Goal: Transaction & Acquisition: Purchase product/service

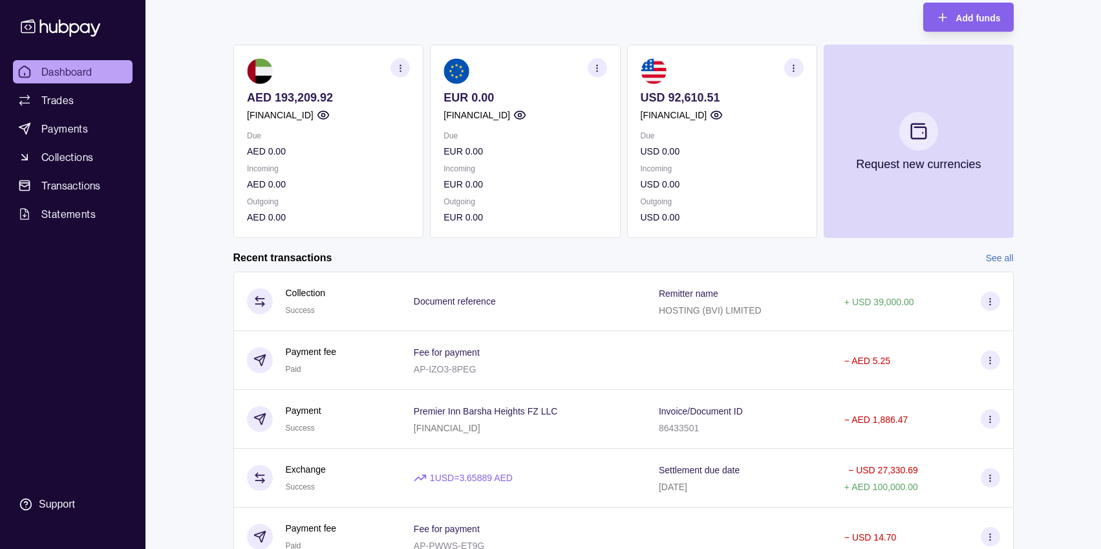
scroll to position [139, 0]
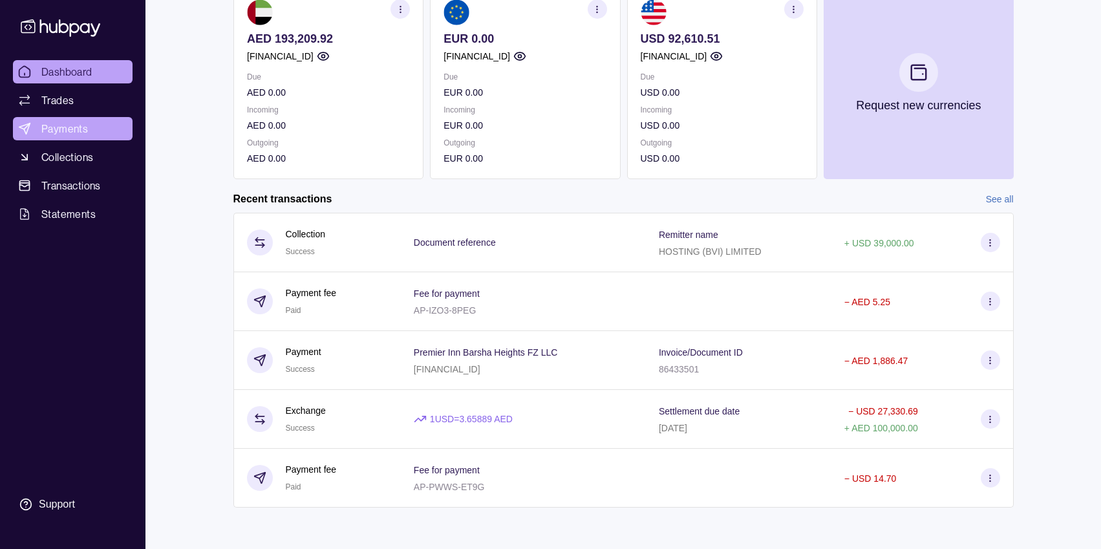
click at [70, 136] on span "Payments" at bounding box center [64, 129] width 47 height 16
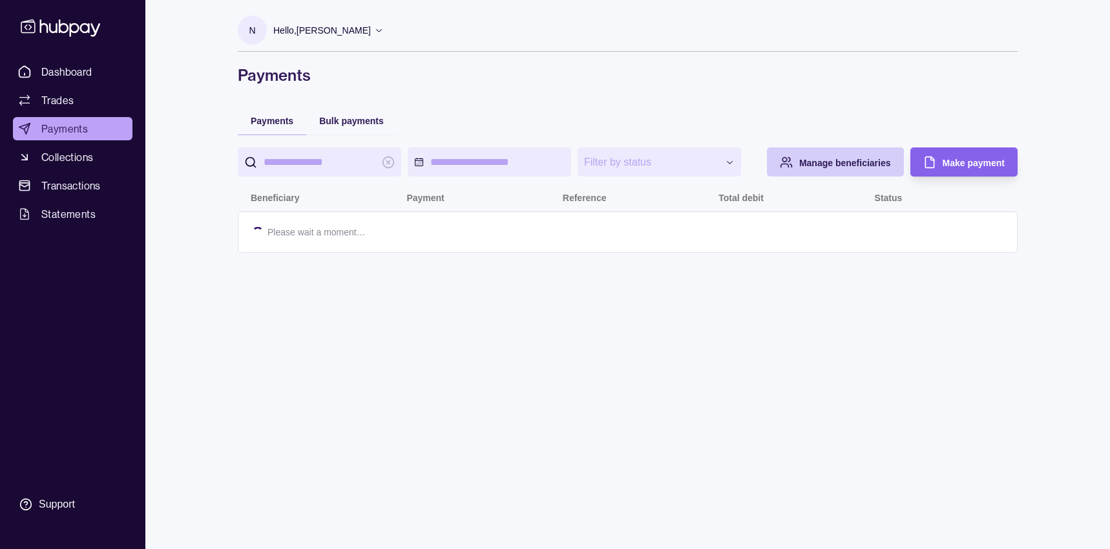
click at [803, 162] on span "Manage beneficiaries" at bounding box center [846, 163] width 92 height 10
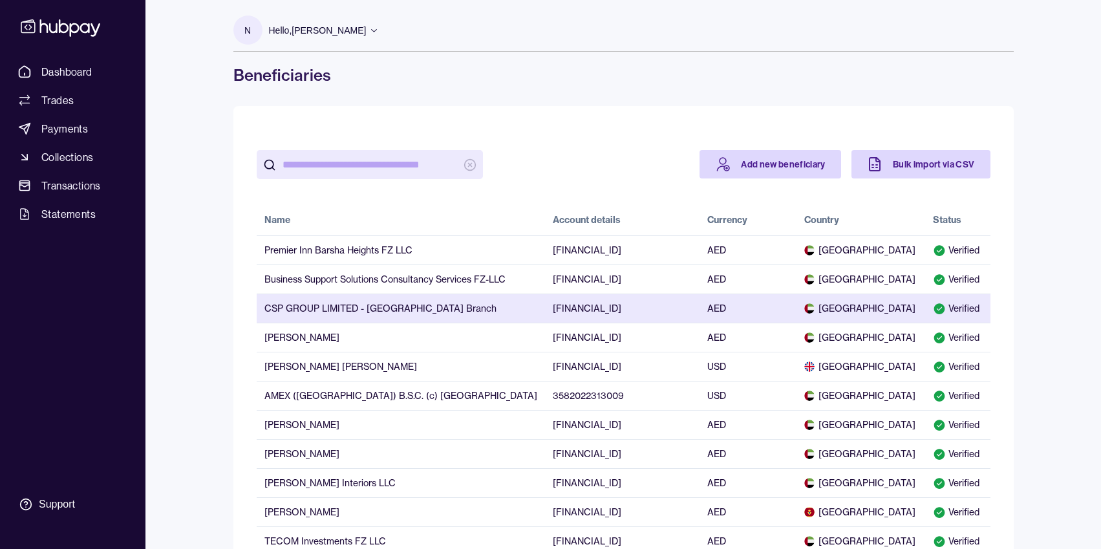
click at [372, 308] on td "CSP GROUP LIMITED - [GEOGRAPHIC_DATA] Branch" at bounding box center [401, 307] width 288 height 29
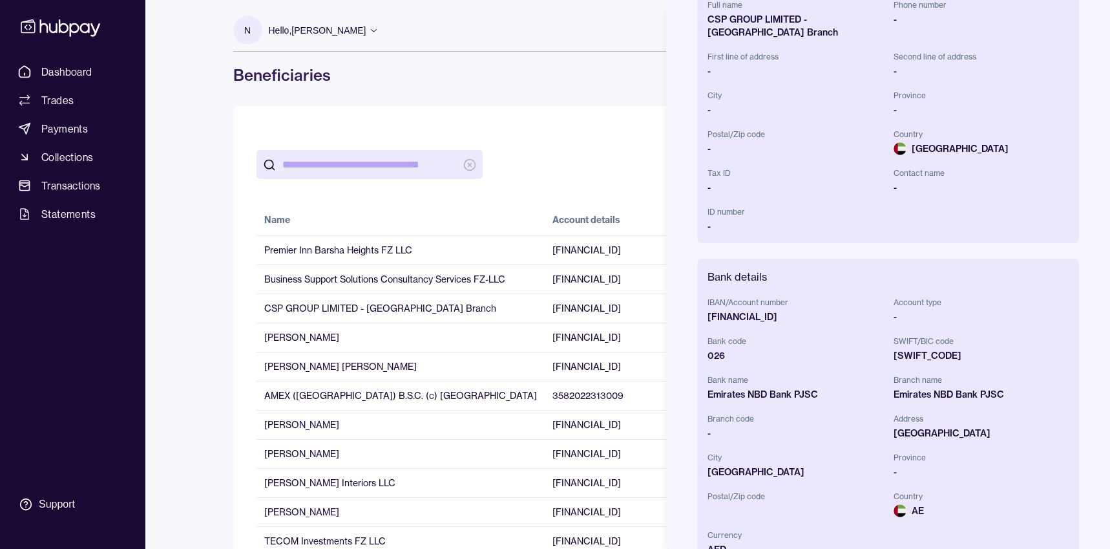
scroll to position [250, 0]
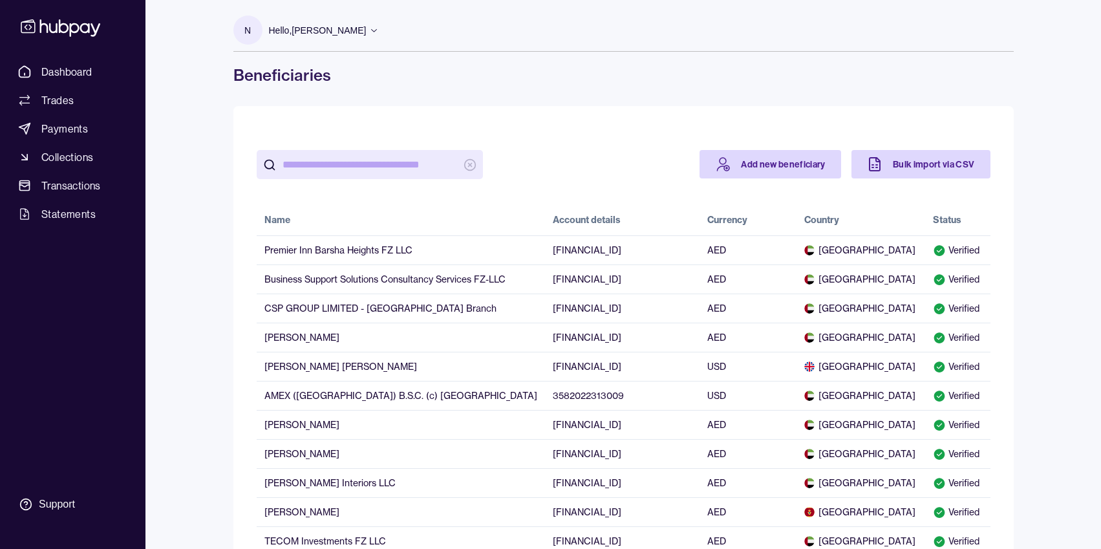
click at [401, 155] on input "search" at bounding box center [369, 164] width 175 height 29
click at [60, 125] on span "Payments" at bounding box center [64, 129] width 47 height 16
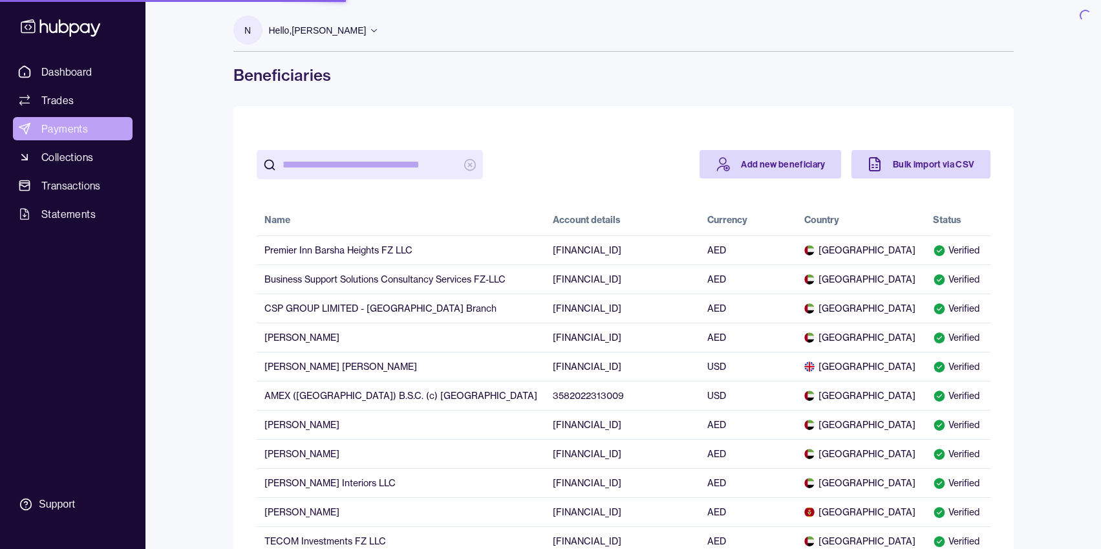
click at [48, 123] on span "Payments" at bounding box center [64, 129] width 47 height 16
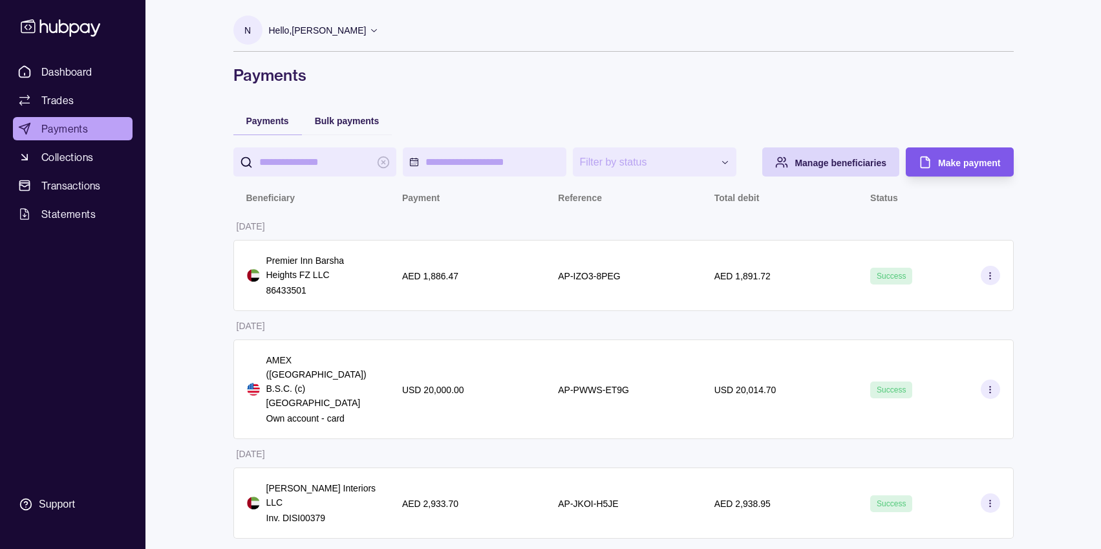
click at [929, 167] on icon "button" at bounding box center [925, 162] width 13 height 13
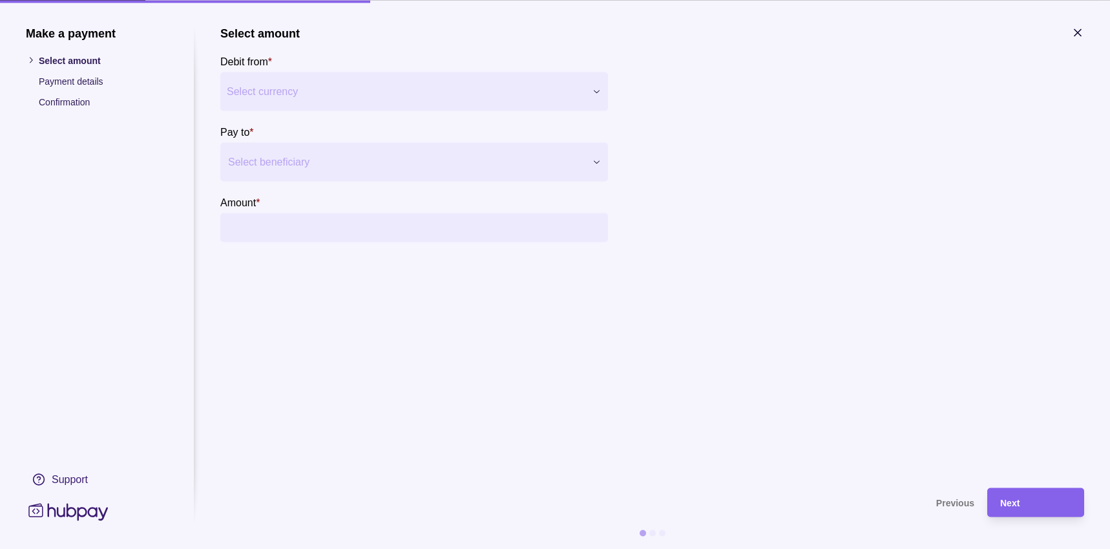
click at [277, 157] on div at bounding box center [406, 162] width 356 height 18
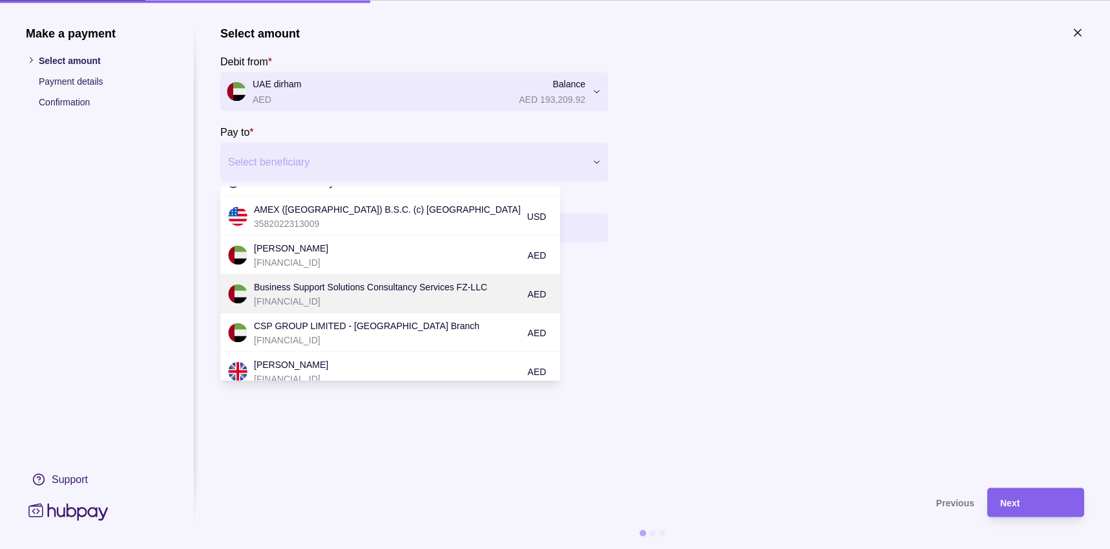
scroll to position [21, 0]
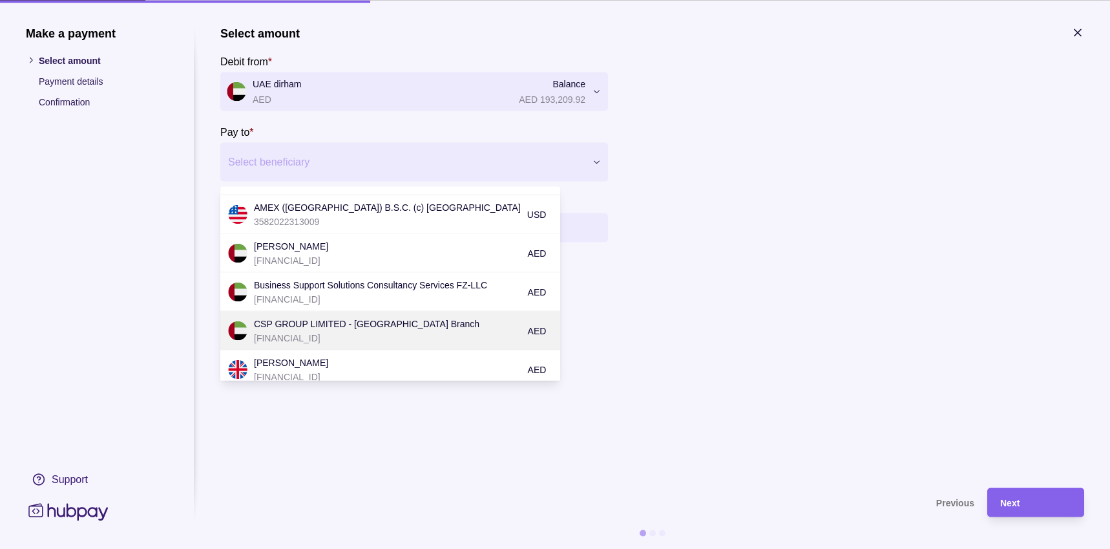
click at [277, 326] on p "CSP GROUP LIMITED - [GEOGRAPHIC_DATA] Branch" at bounding box center [388, 323] width 268 height 14
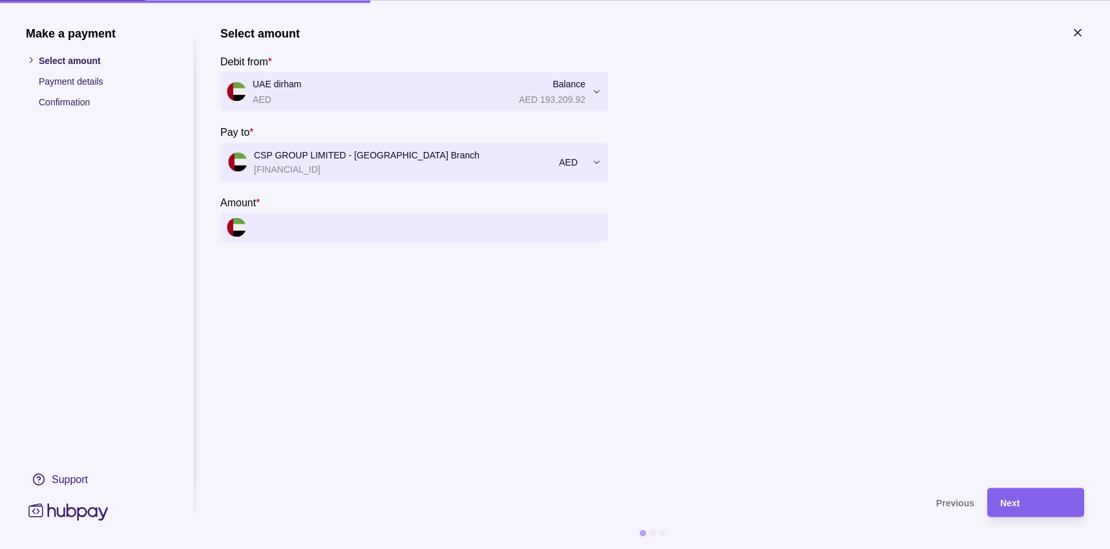
click at [312, 224] on input "Amount *" at bounding box center [427, 227] width 349 height 29
click at [315, 233] on input "Amount *" at bounding box center [427, 227] width 349 height 29
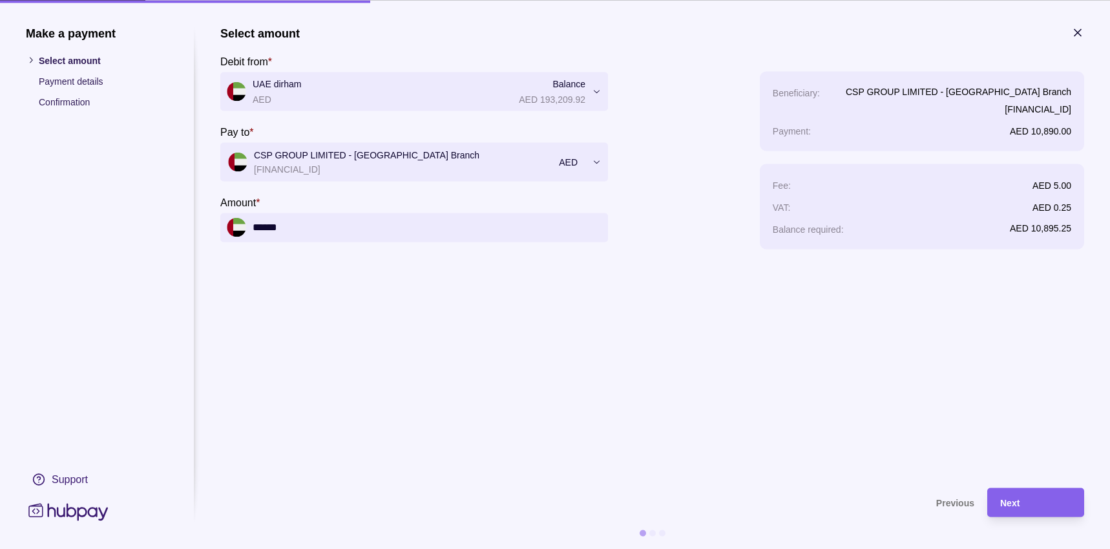
type input "******"
click at [348, 328] on section "**********" at bounding box center [652, 250] width 864 height 449
click at [1046, 494] on div "Next" at bounding box center [1036, 502] width 71 height 16
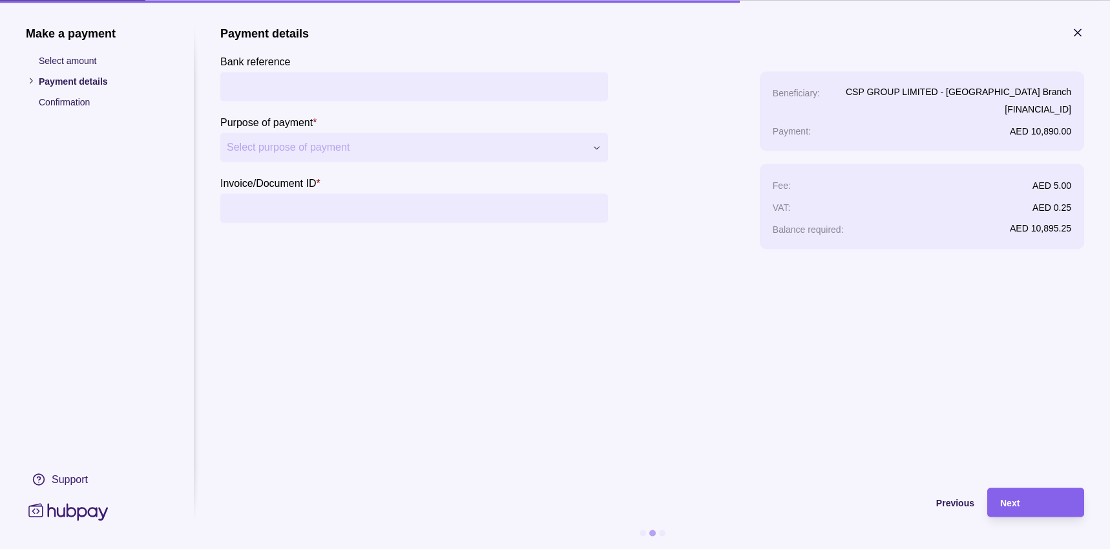
click at [299, 94] on input "Bank reference" at bounding box center [414, 86] width 375 height 29
click at [323, 206] on input "Invoice/Document ID *" at bounding box center [414, 207] width 375 height 29
paste input "**********"
type input "**********"
click at [288, 85] on input "Bank reference" at bounding box center [414, 86] width 375 height 29
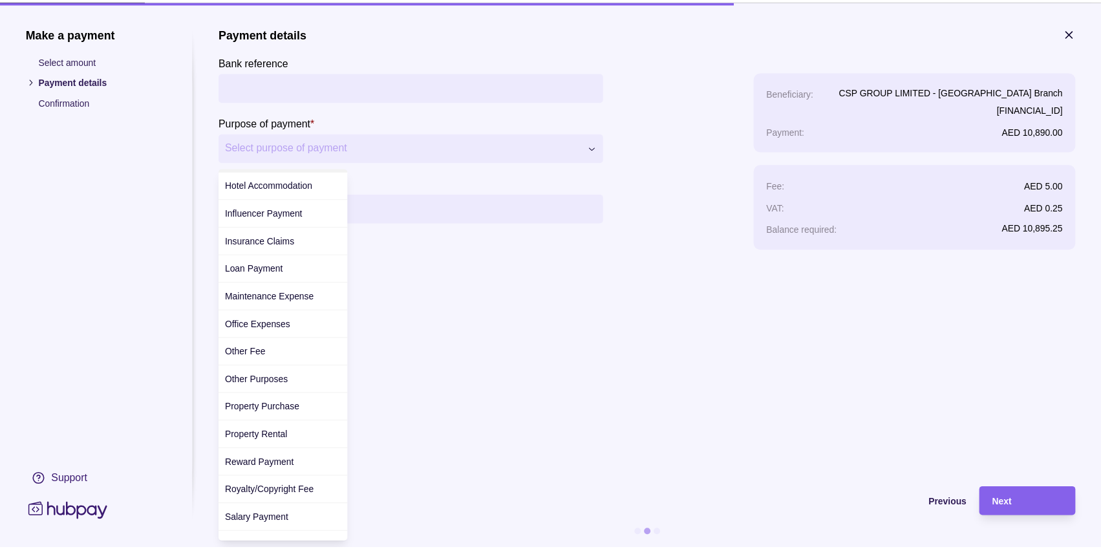
scroll to position [250, 0]
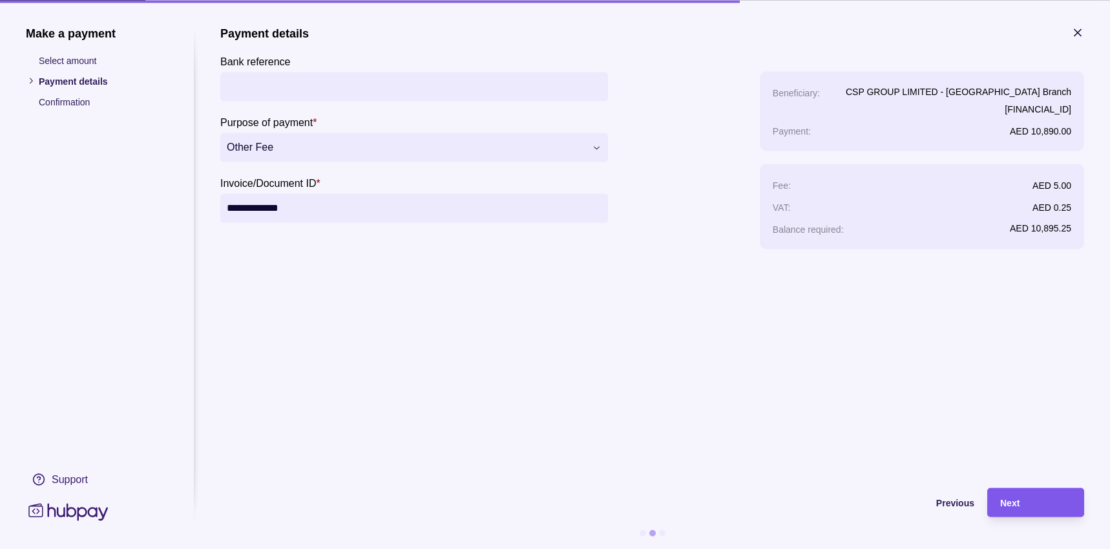
click at [1036, 505] on div "Next" at bounding box center [1036, 502] width 71 height 16
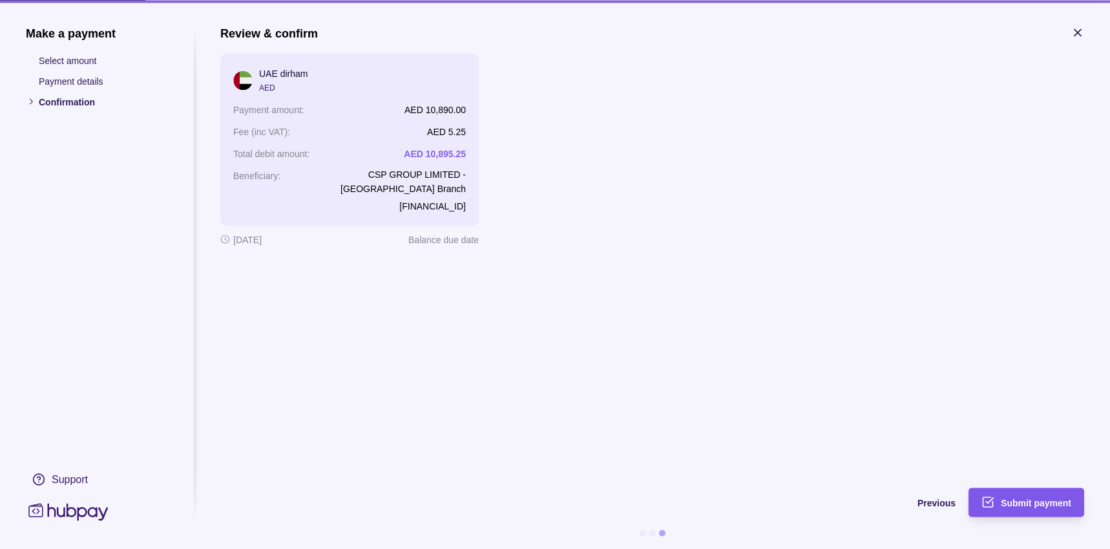
click at [1005, 505] on span "Submit payment" at bounding box center [1036, 503] width 70 height 10
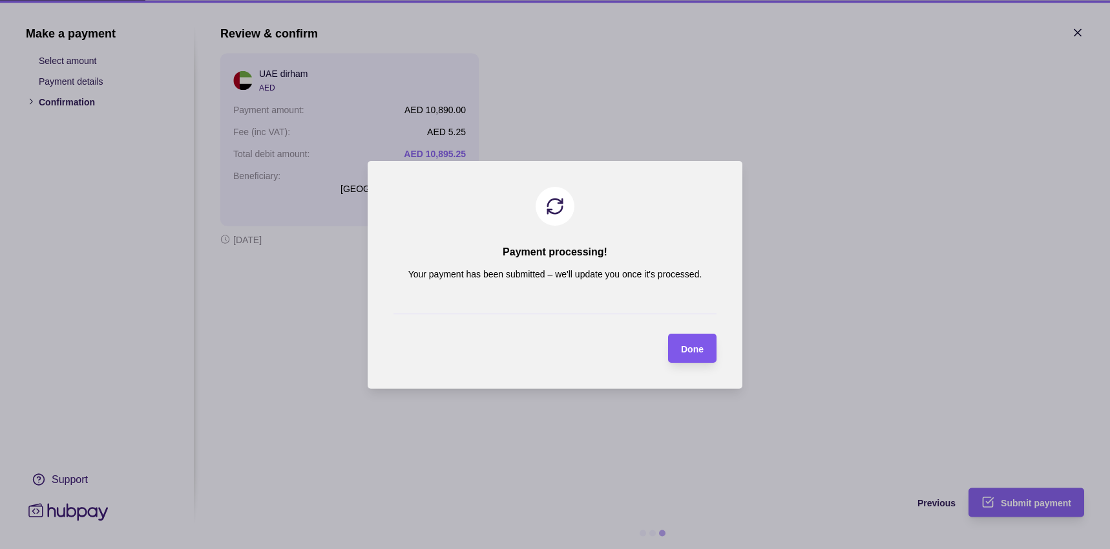
click at [697, 348] on span "Done" at bounding box center [692, 348] width 23 height 10
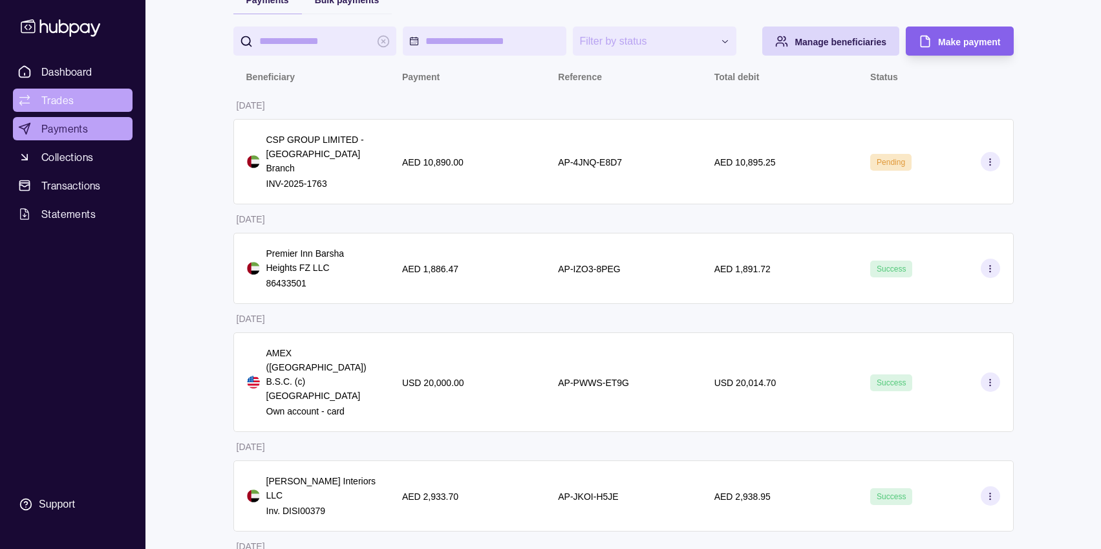
scroll to position [124, 0]
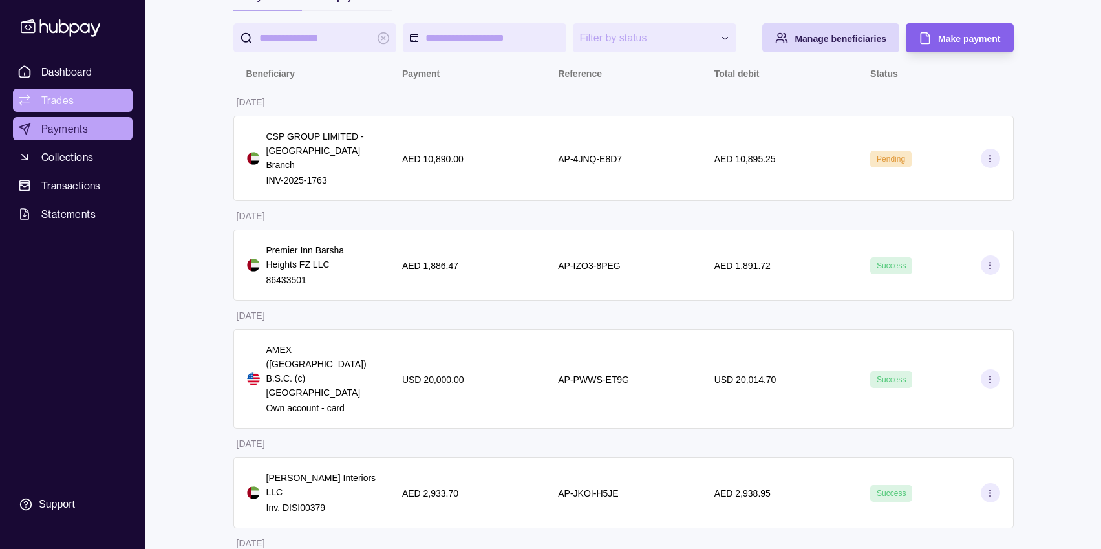
click at [59, 103] on span "Trades" at bounding box center [57, 100] width 32 height 16
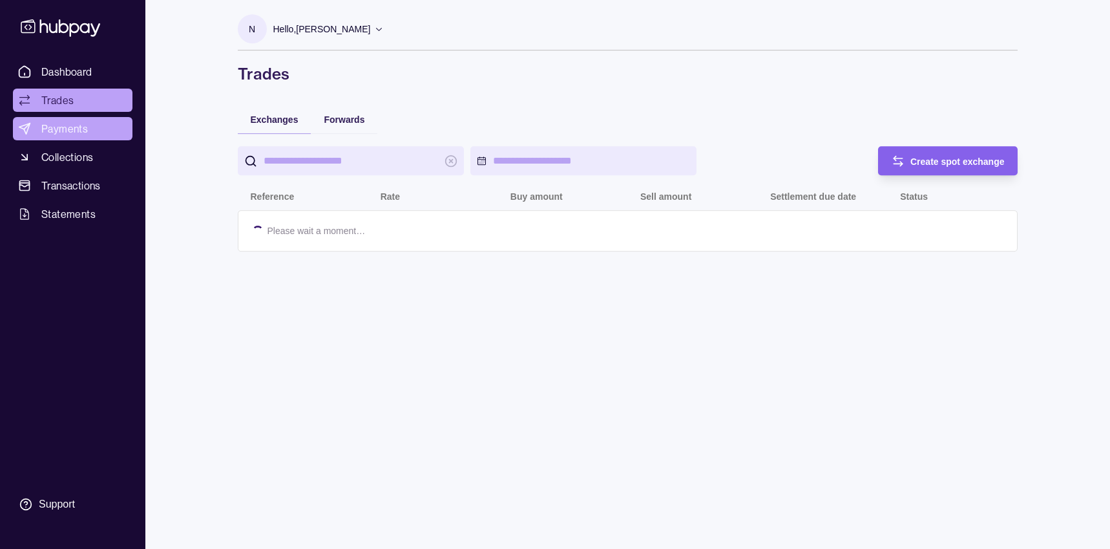
click at [66, 126] on span "Payments" at bounding box center [64, 129] width 47 height 16
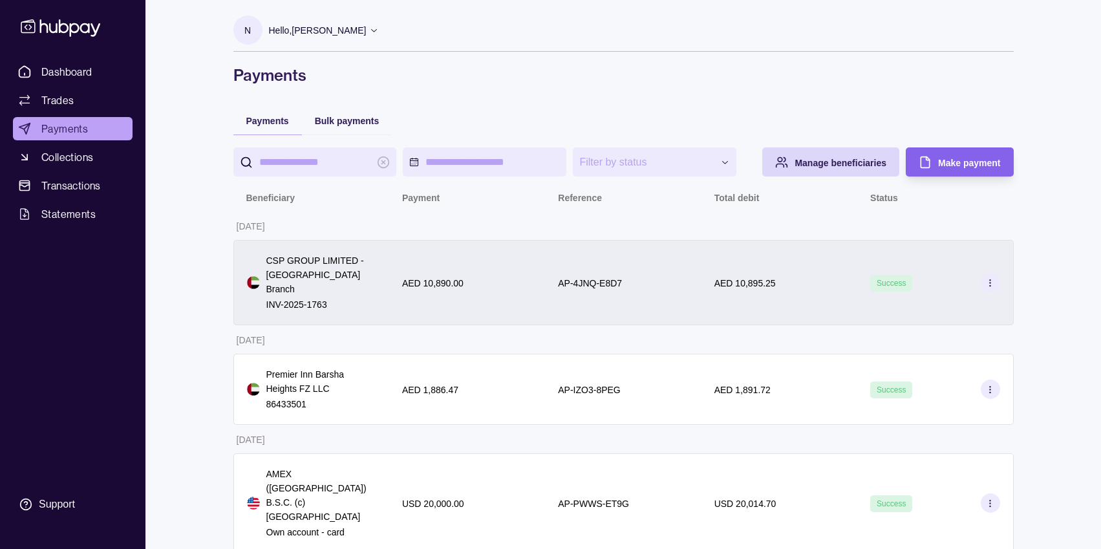
click at [993, 278] on icon at bounding box center [990, 283] width 10 height 10
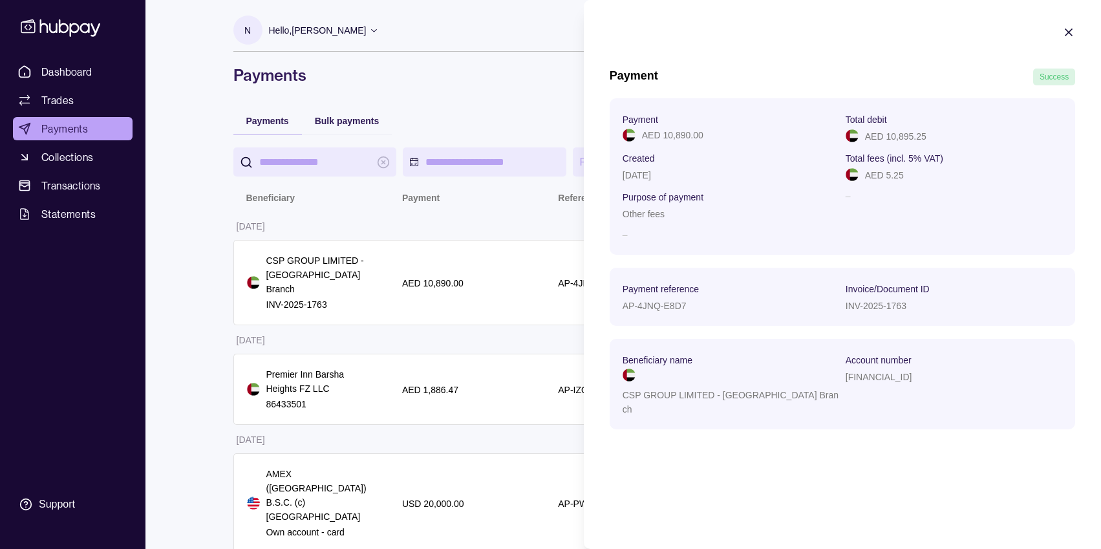
click at [1070, 35] on icon "button" at bounding box center [1068, 32] width 13 height 13
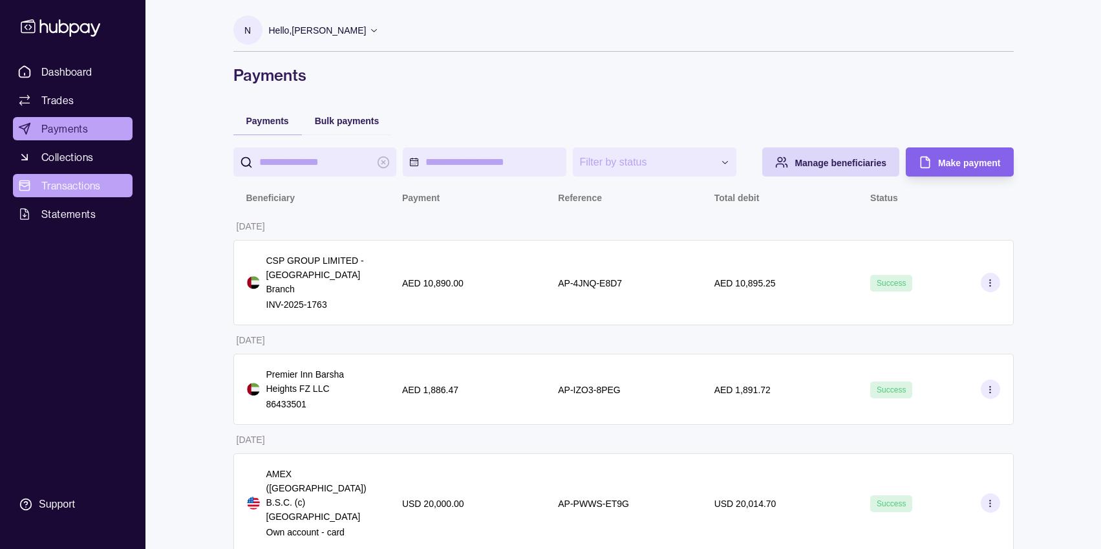
click at [66, 185] on span "Transactions" at bounding box center [70, 186] width 59 height 16
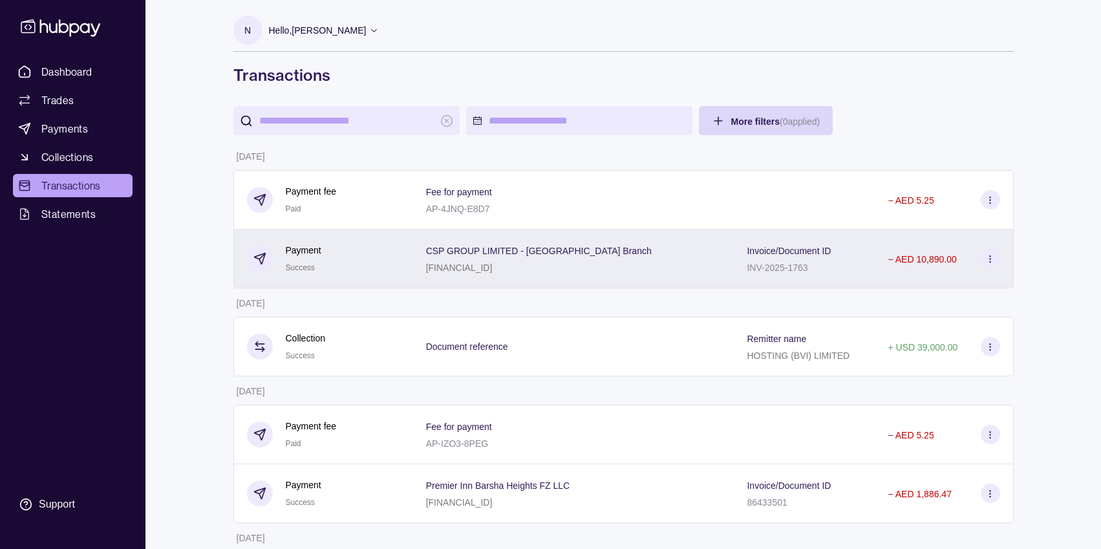
click at [996, 260] on section at bounding box center [990, 258] width 19 height 19
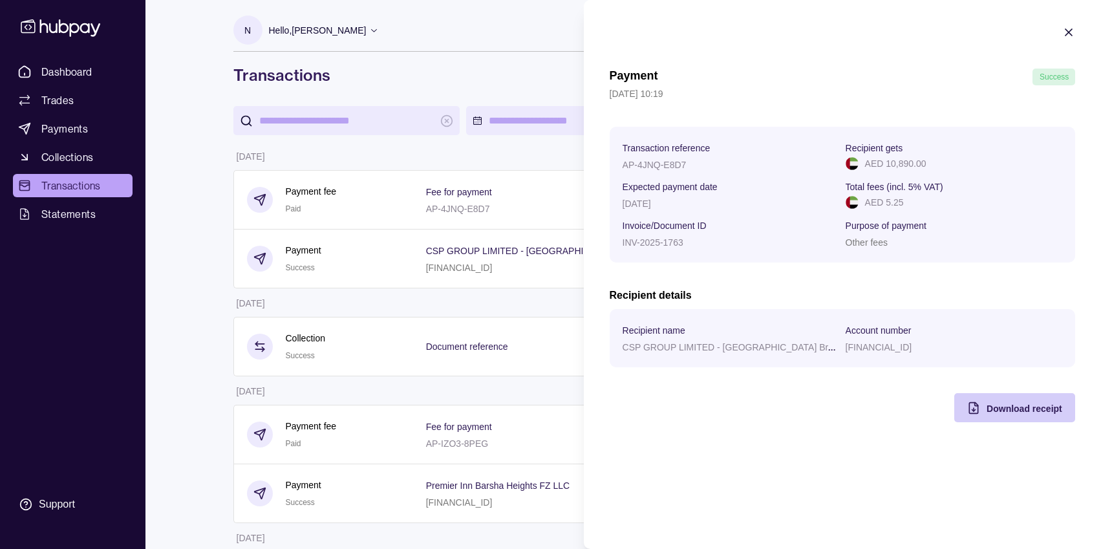
click at [1015, 409] on span "Download receipt" at bounding box center [1024, 408] width 76 height 10
click at [1068, 34] on icon "button" at bounding box center [1068, 32] width 13 height 13
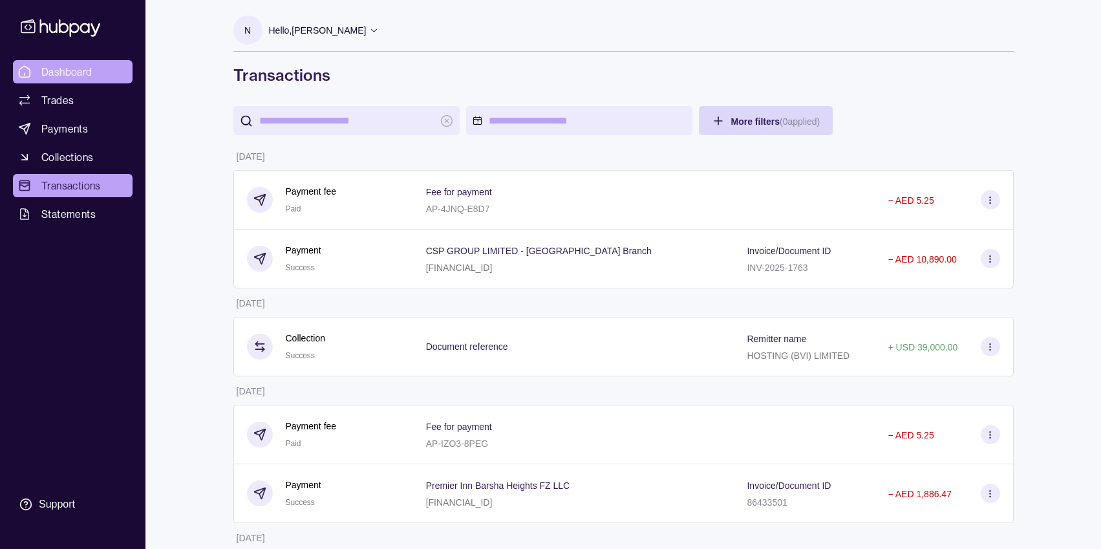
click at [85, 79] on span "Dashboard" at bounding box center [66, 72] width 51 height 16
